Goal: Book appointment/travel/reservation

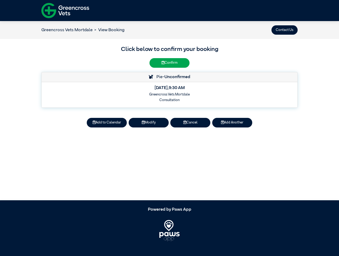
click at [285, 30] on button "Contact Us" at bounding box center [285, 29] width 26 height 9
click at [107, 123] on button "Add to Calendar" at bounding box center [107, 122] width 40 height 9
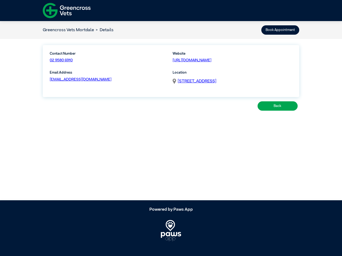
click at [149, 123] on article "Greencross Vets Mortdale Details Book Appointment Contact Number 02 9580 6910 W…" at bounding box center [171, 111] width 342 height 180
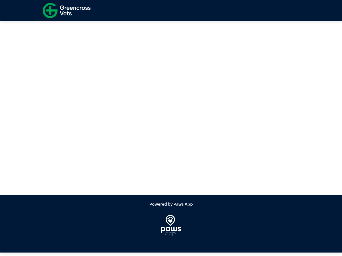
click at [190, 123] on article at bounding box center [171, 106] width 342 height 180
click at [232, 123] on article at bounding box center [171, 106] width 342 height 180
